Goal: Task Accomplishment & Management: Manage account settings

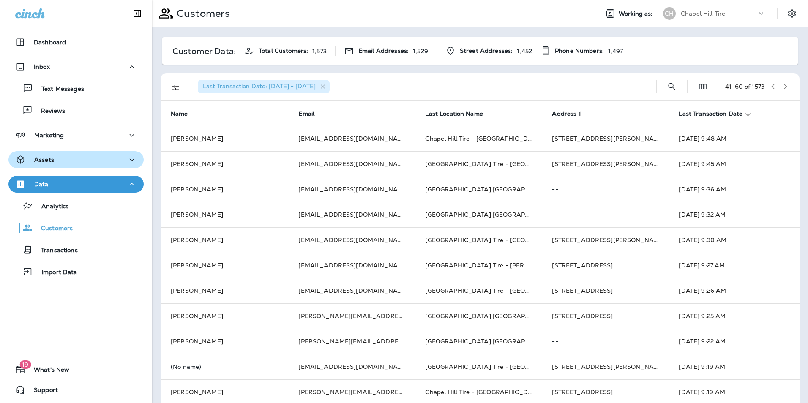
click at [54, 156] on div "Assets" at bounding box center [76, 160] width 122 height 11
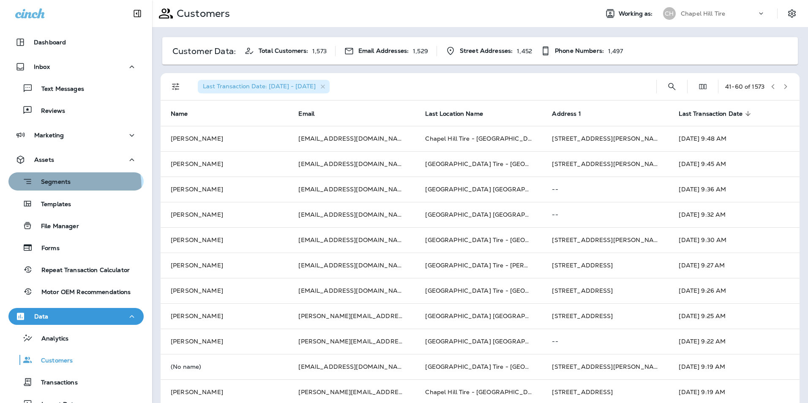
click at [54, 188] on button "Segments" at bounding box center [75, 181] width 135 height 18
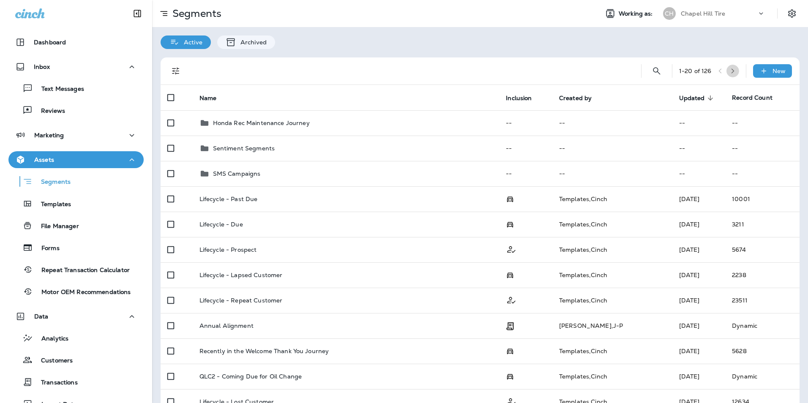
click at [730, 68] on icon "button" at bounding box center [733, 71] width 6 height 6
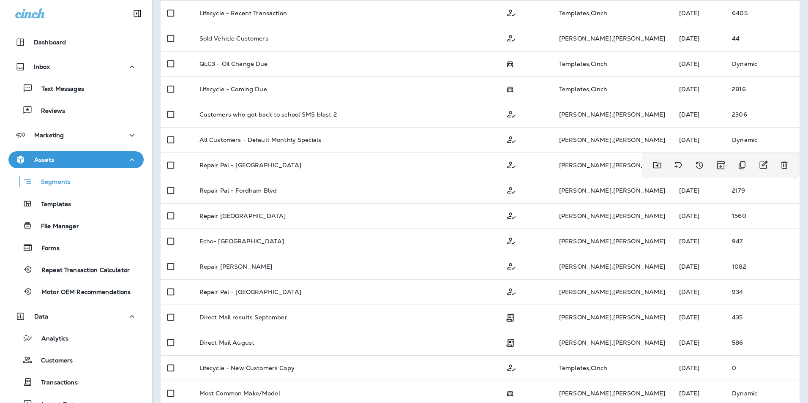
scroll to position [253, 0]
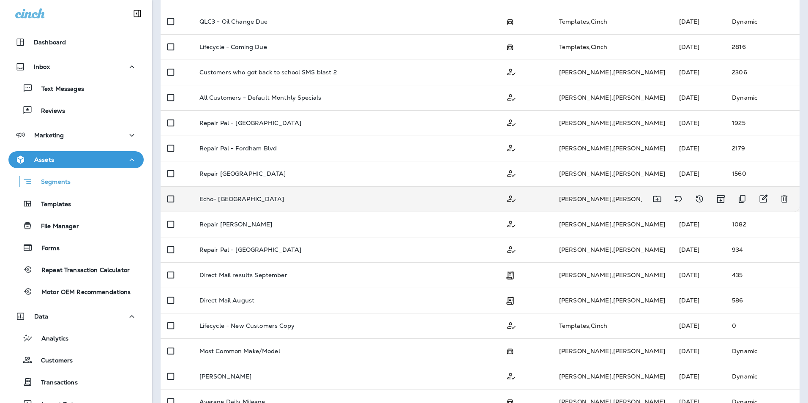
click at [230, 198] on p "Echo- [GEOGRAPHIC_DATA]" at bounding box center [241, 199] width 84 height 7
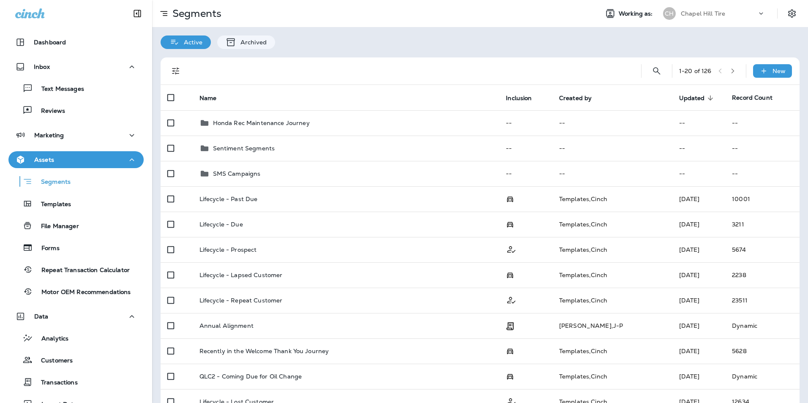
click at [730, 69] on icon "button" at bounding box center [733, 71] width 6 height 6
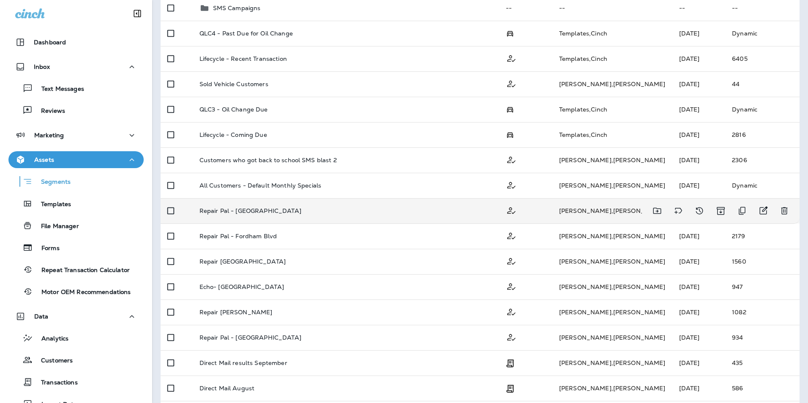
scroll to position [169, 0]
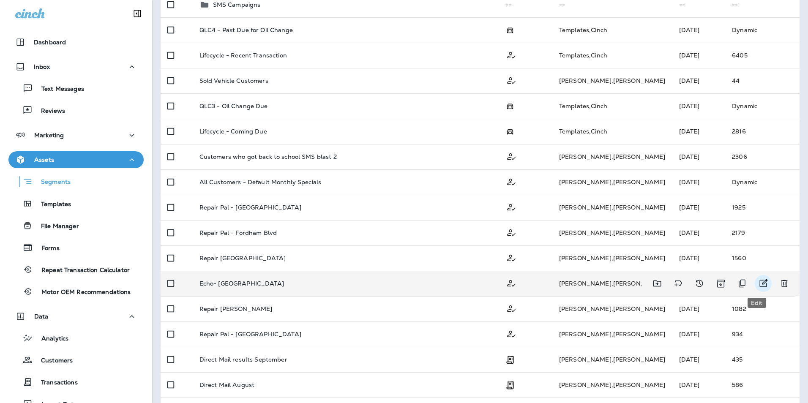
click at [758, 282] on icon "Edit" at bounding box center [763, 283] width 10 height 10
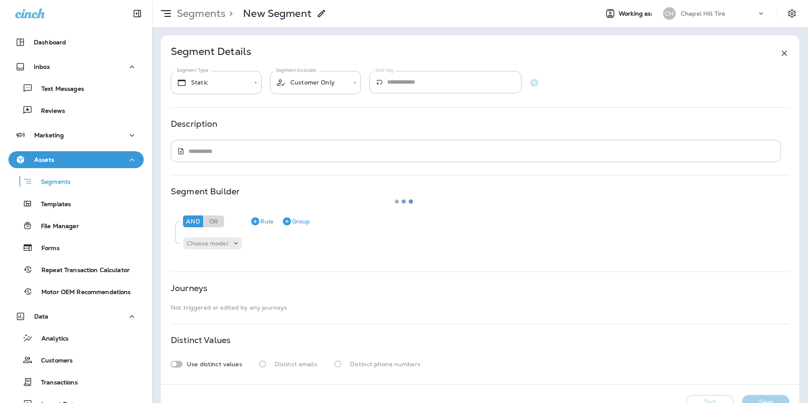
type textarea "**********"
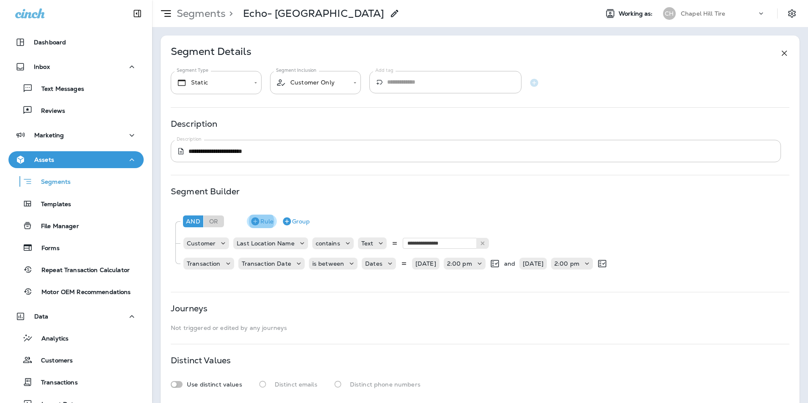
click at [257, 221] on icon "button" at bounding box center [255, 222] width 8 height 8
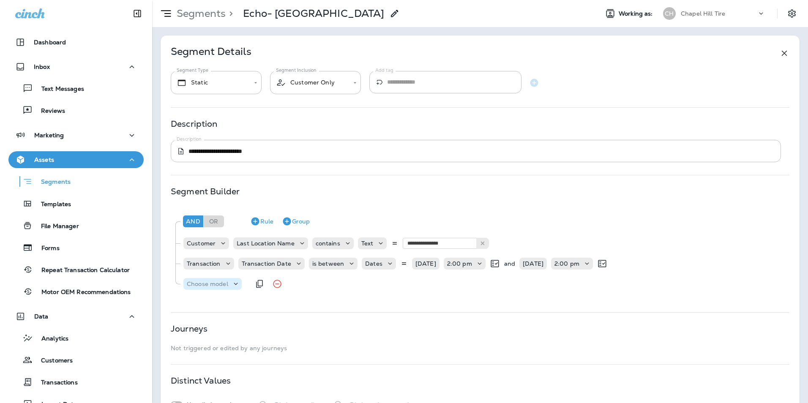
click at [228, 286] on p "Choose model" at bounding box center [207, 283] width 41 height 7
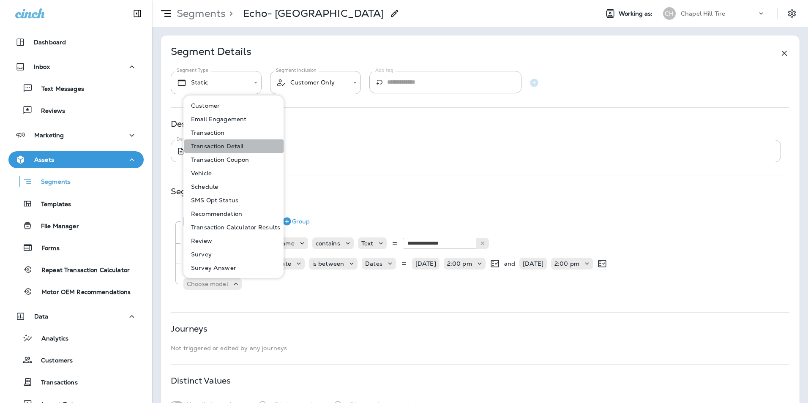
click at [244, 146] on button "Transaction Detail" at bounding box center [233, 146] width 99 height 14
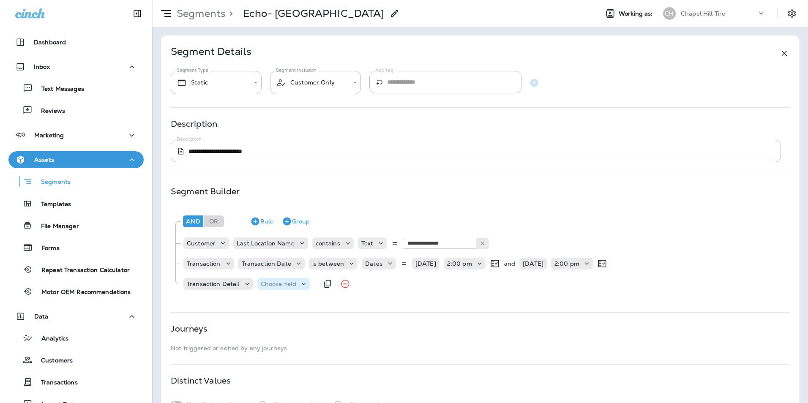
click at [305, 283] on use at bounding box center [304, 284] width 4 height 2
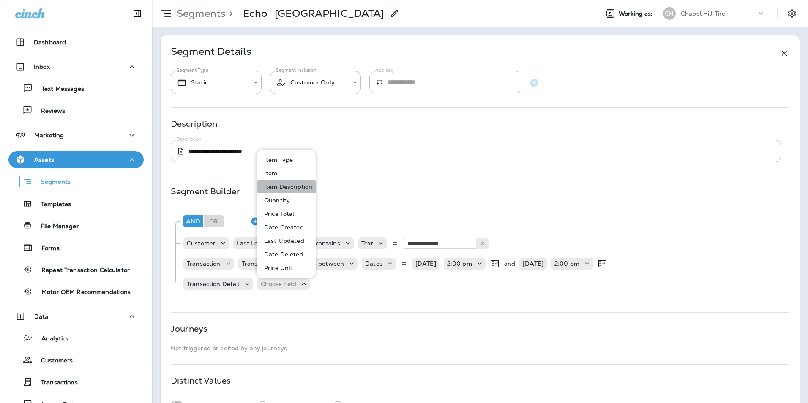
click at [286, 185] on p "Item Description" at bounding box center [287, 186] width 52 height 7
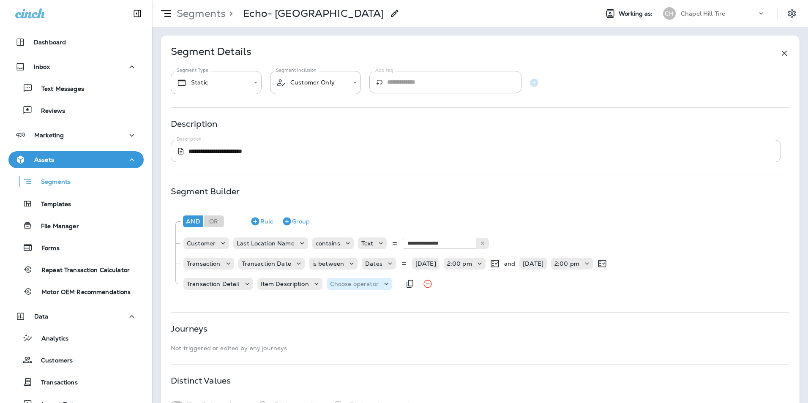
click at [338, 281] on p "Choose operator" at bounding box center [354, 283] width 49 height 7
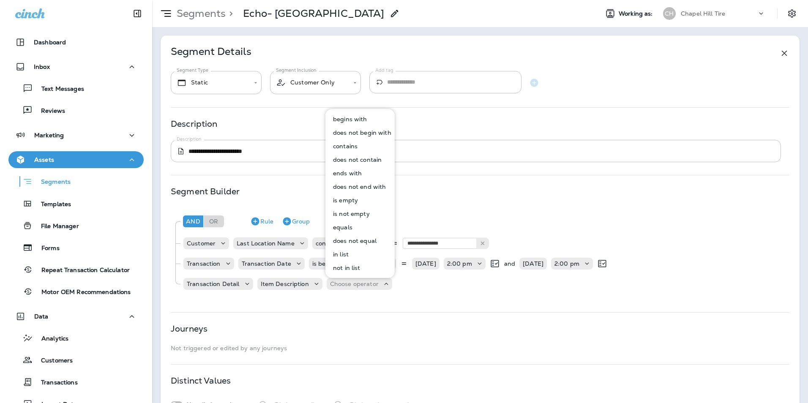
click at [336, 144] on p "contains" at bounding box center [343, 146] width 28 height 7
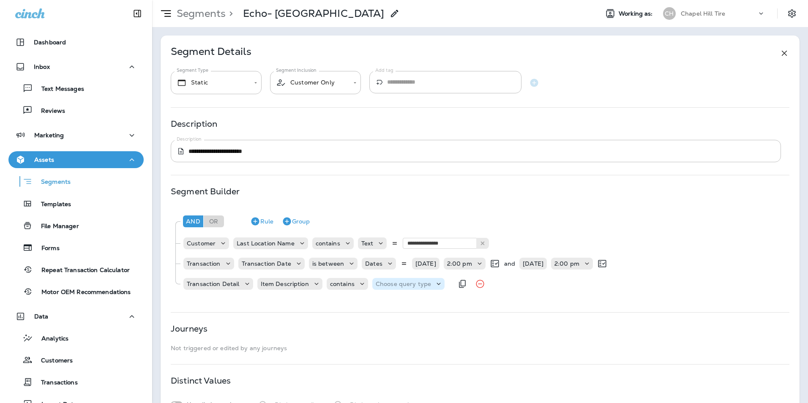
click at [384, 283] on p "Choose query type" at bounding box center [403, 283] width 55 height 7
click at [389, 303] on p "Text" at bounding box center [383, 305] width 16 height 7
click at [419, 284] on input "text" at bounding box center [459, 283] width 84 height 11
type input "****"
click at [448, 301] on div "**********" at bounding box center [480, 229] width 639 height 389
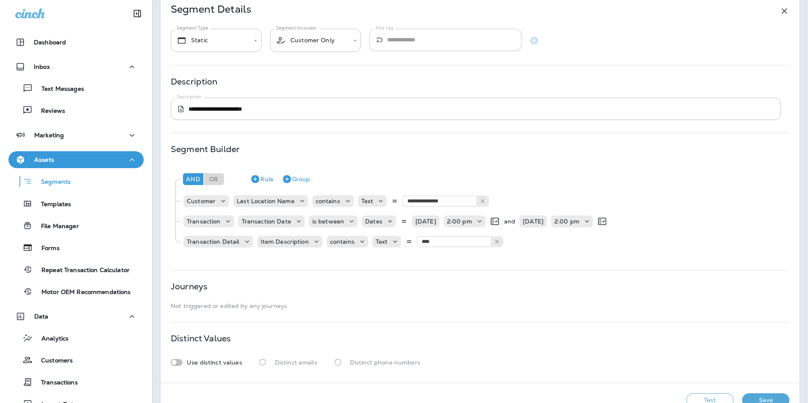
scroll to position [65, 0]
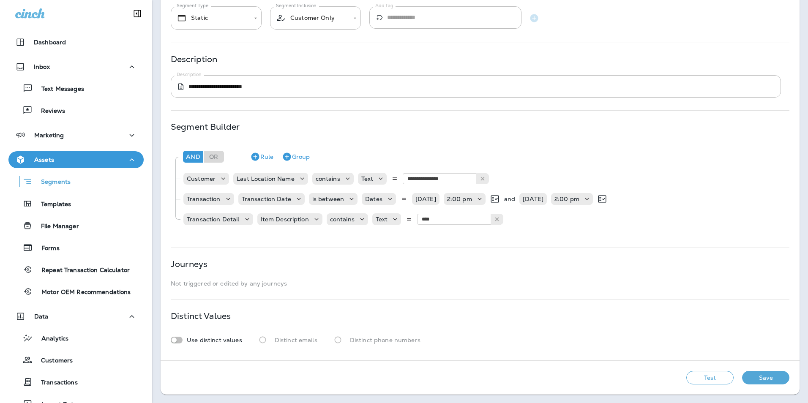
click at [696, 381] on button "Test" at bounding box center [709, 378] width 47 height 14
